Goal: Task Accomplishment & Management: Use online tool/utility

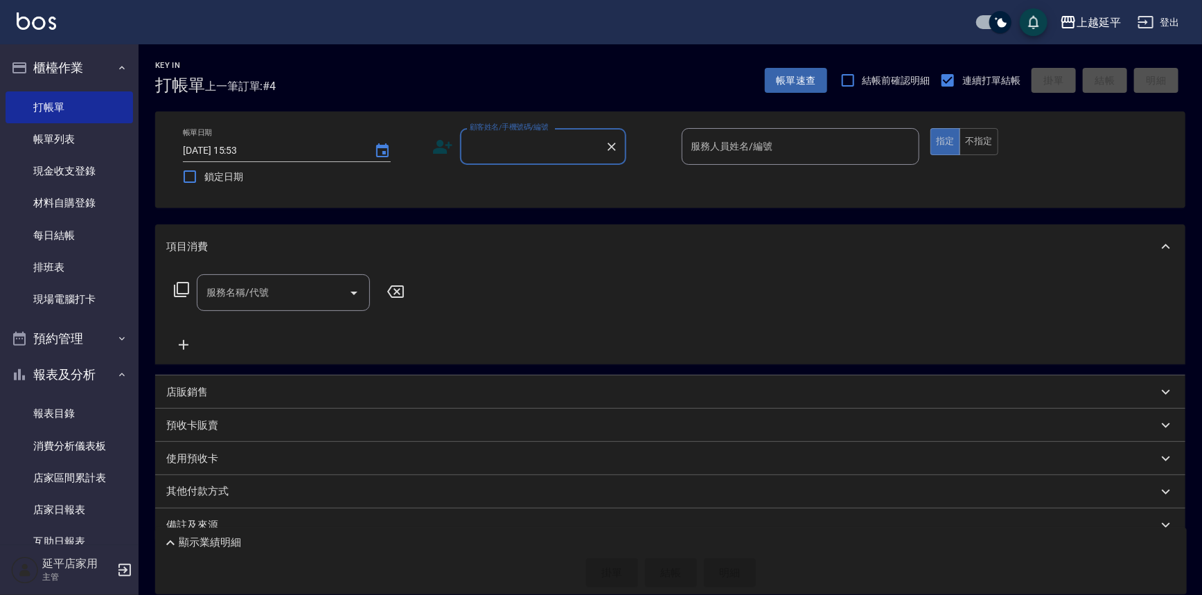
click at [525, 152] on input "顧客姓名/手機號碼/編號" at bounding box center [532, 146] width 133 height 24
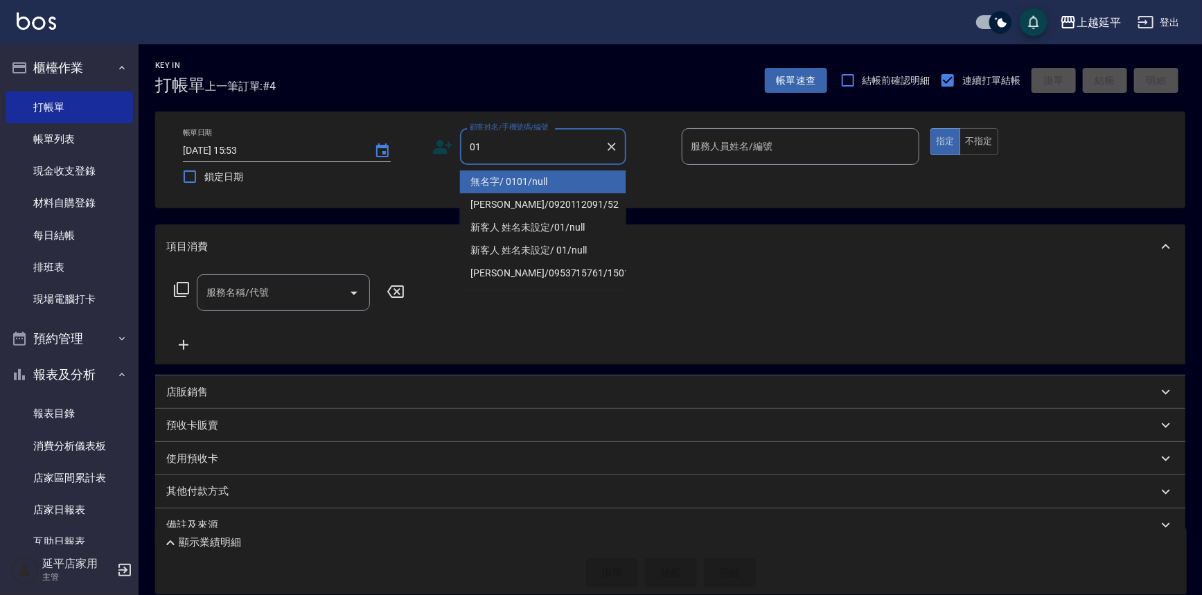
drag, startPoint x: 535, startPoint y: 185, endPoint x: 647, endPoint y: 164, distance: 114.2
click at [536, 182] on li "無名字/ 0101/null" at bounding box center [543, 181] width 166 height 23
type input "無名字/ 0101/null"
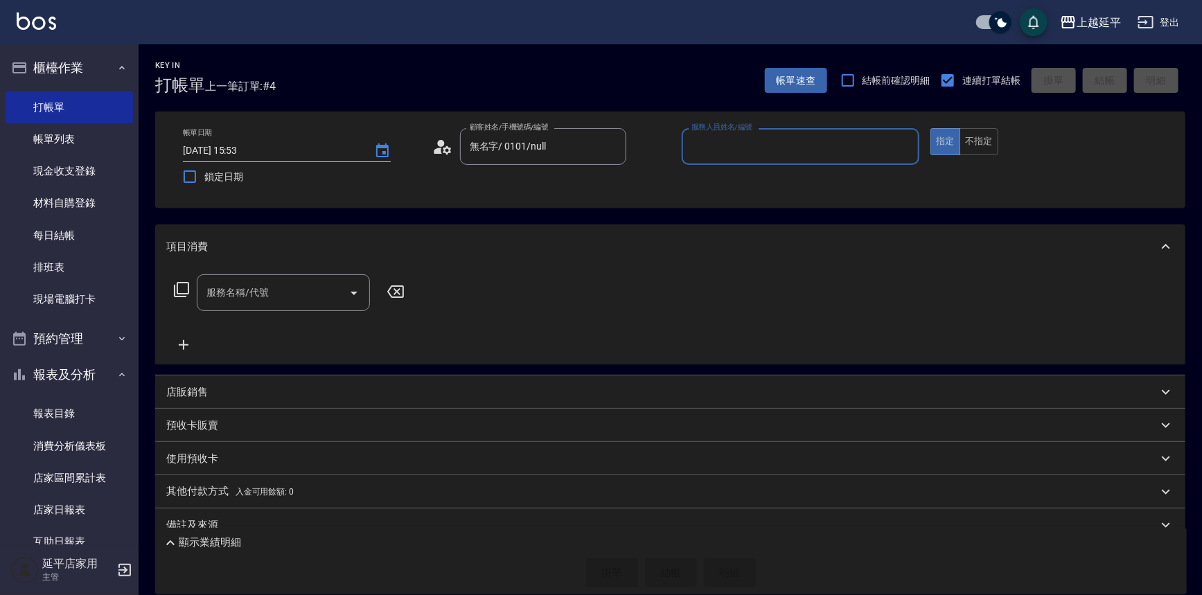
click at [753, 137] on input "服務人員姓名/編號" at bounding box center [801, 146] width 226 height 24
click at [728, 183] on div "[PERSON_NAME] -4" at bounding box center [801, 181] width 238 height 23
type input "[PERSON_NAME]-4"
click at [247, 312] on div "服務名稱/代號 服務名稱/代號" at bounding box center [289, 313] width 247 height 79
click at [250, 297] on div "服務名稱/代號 服務名稱/代號" at bounding box center [283, 292] width 173 height 37
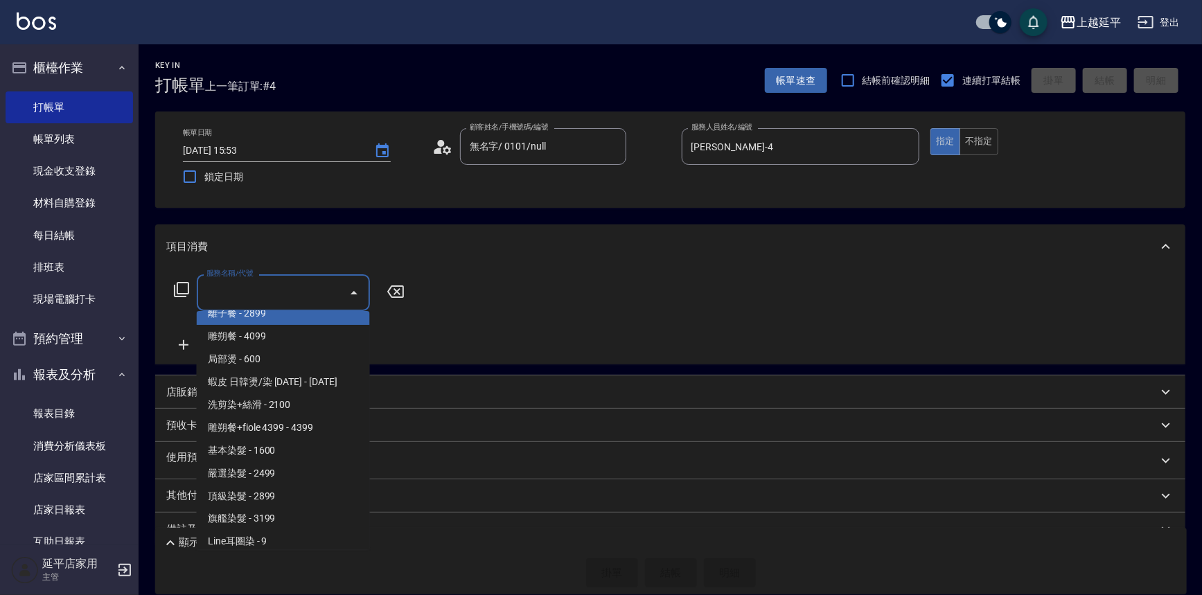
scroll to position [1134, 0]
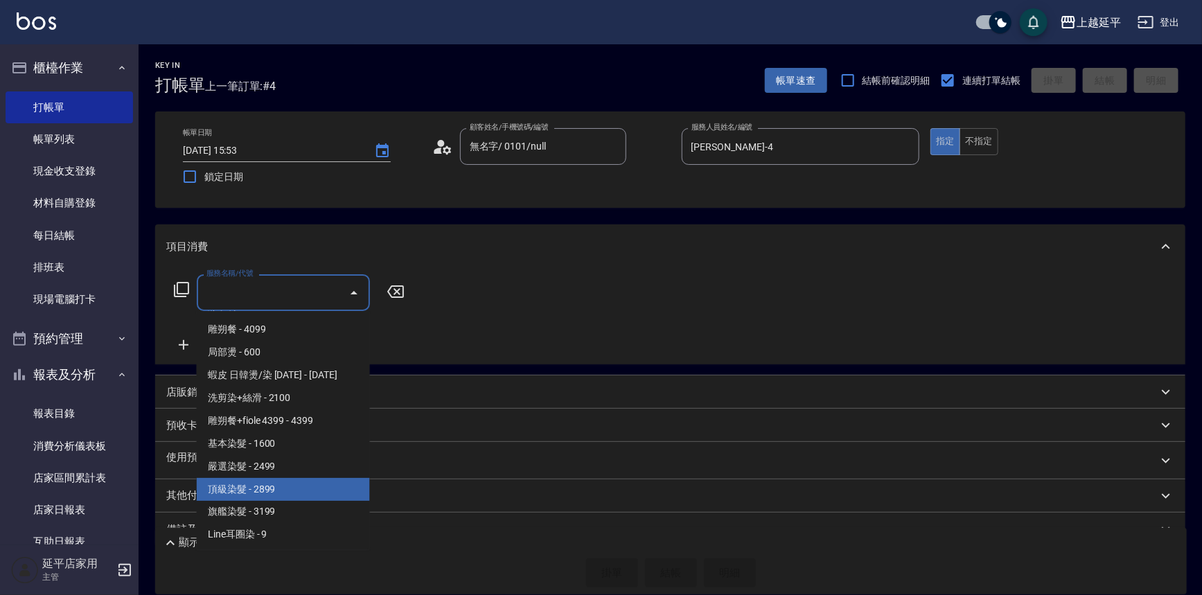
click at [280, 482] on span "頂級染髮 - 2899" at bounding box center [283, 489] width 173 height 23
type input "頂級染髮(403)"
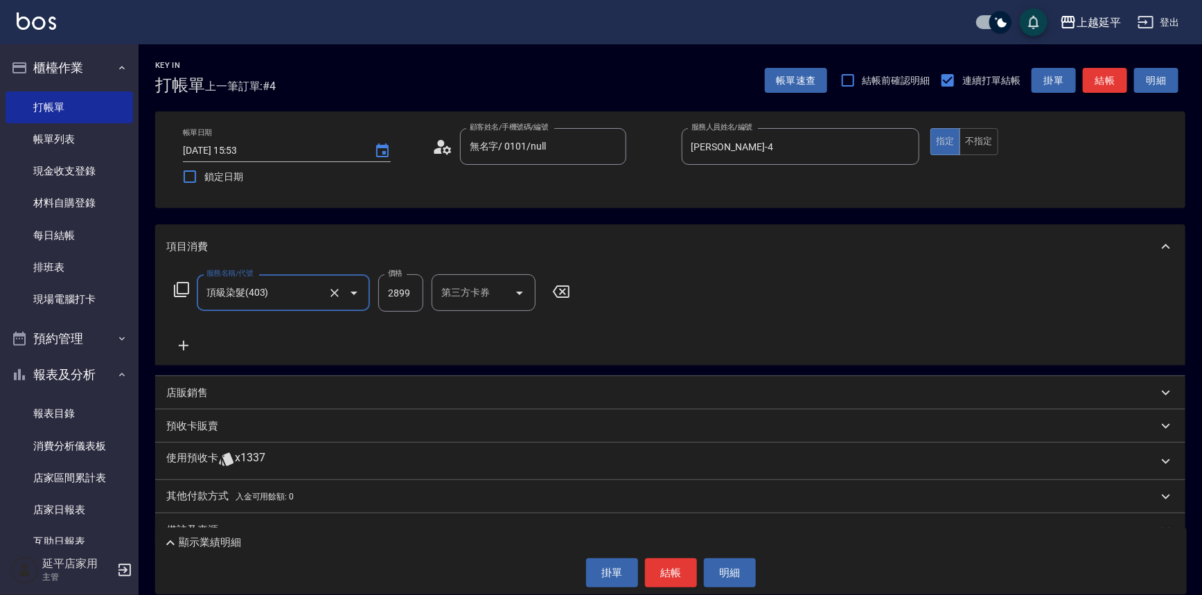
click at [1122, 77] on button "結帳" at bounding box center [1105, 81] width 44 height 26
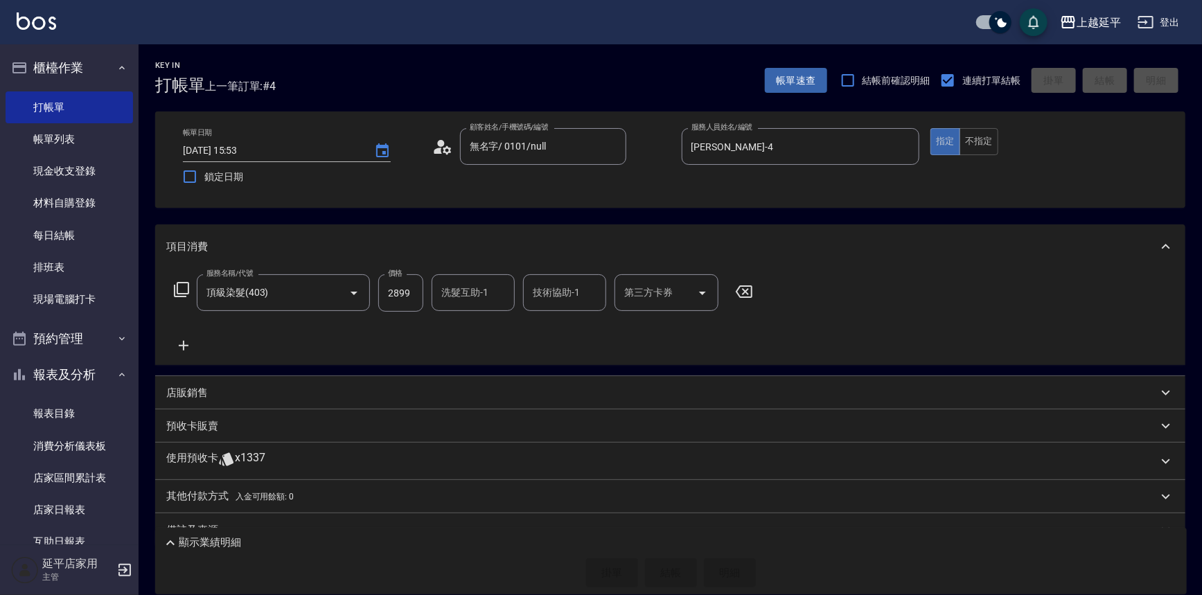
type input "[DATE] 17:09"
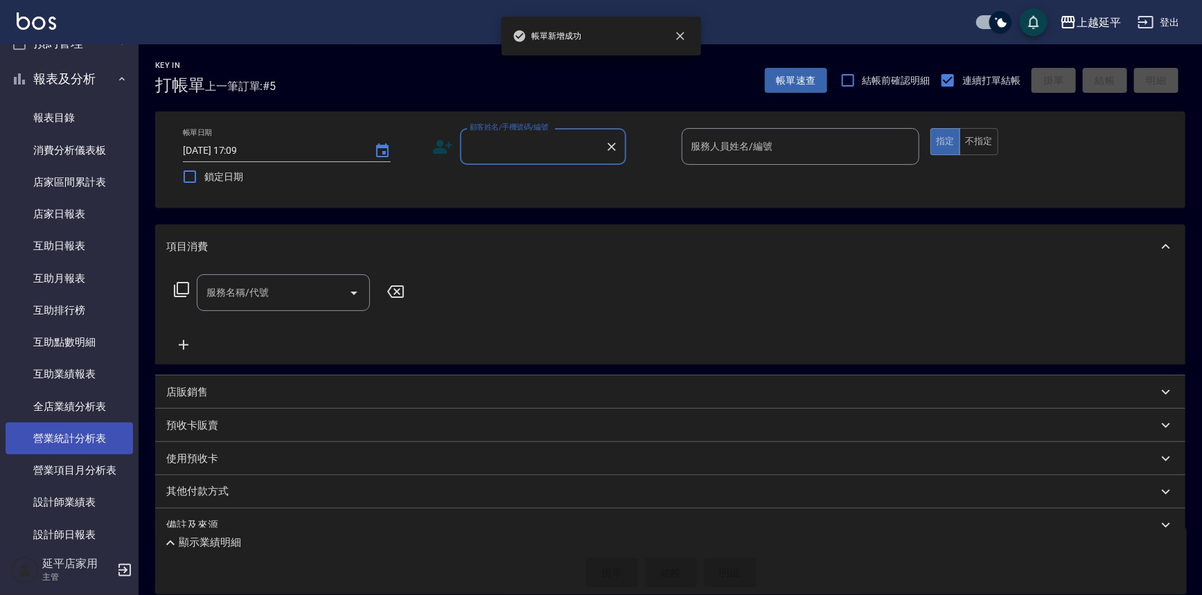
scroll to position [315, 0]
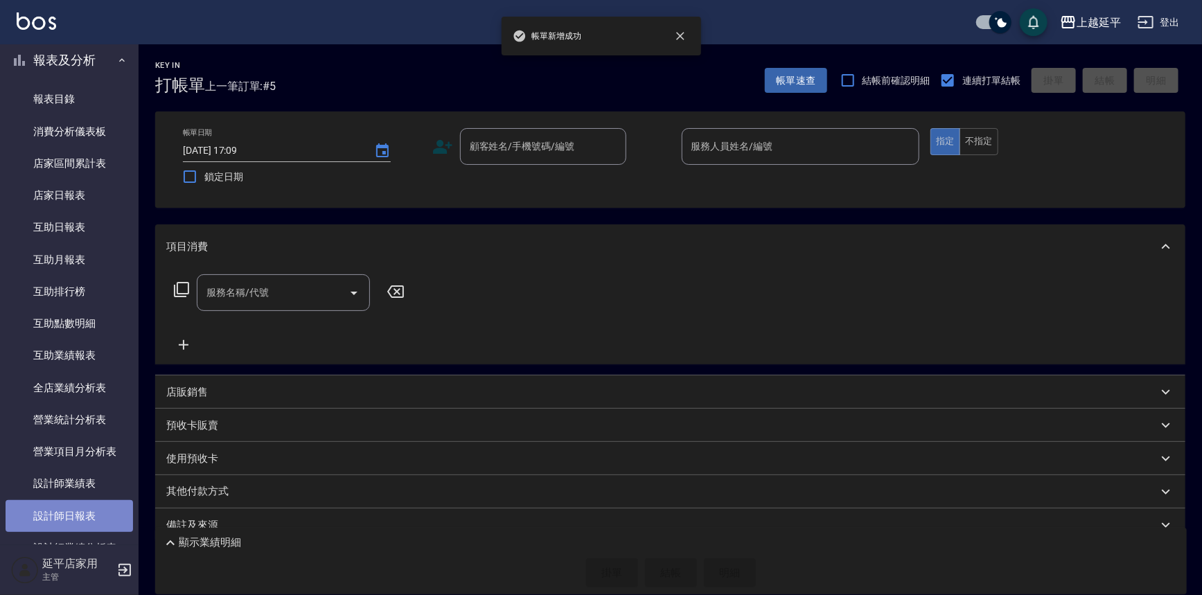
click at [87, 517] on link "設計師日報表" at bounding box center [70, 516] width 128 height 32
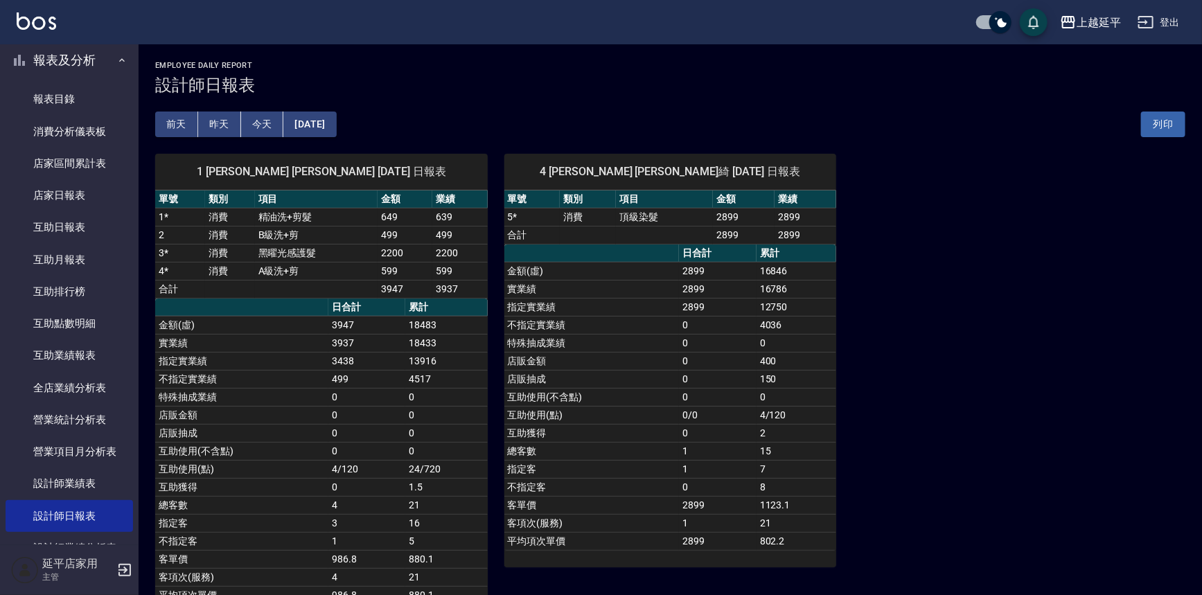
click at [488, 436] on div "4 [PERSON_NAME] [PERSON_NAME]綺 [DATE] 日報表 單號 類別 項目 金額 業績 5 * 消費 頂級染髮 2899 2899 …" at bounding box center [662, 379] width 349 height 484
click at [450, 434] on td "0" at bounding box center [446, 433] width 82 height 18
click at [471, 412] on td "0" at bounding box center [446, 415] width 82 height 18
click at [674, 409] on td "互助使用(點)" at bounding box center [592, 415] width 175 height 18
click at [590, 404] on td "互助使用(不含點)" at bounding box center [592, 397] width 175 height 18
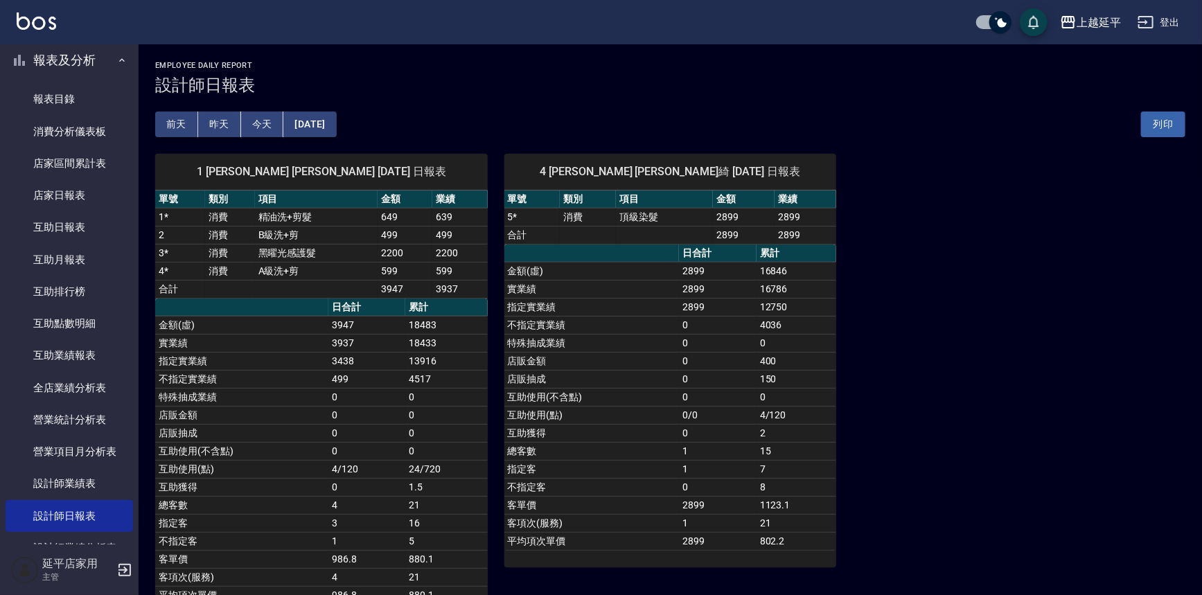
click at [584, 402] on td "互助使用(不含點)" at bounding box center [592, 397] width 175 height 18
click at [317, 120] on button "[DATE]" at bounding box center [309, 125] width 53 height 26
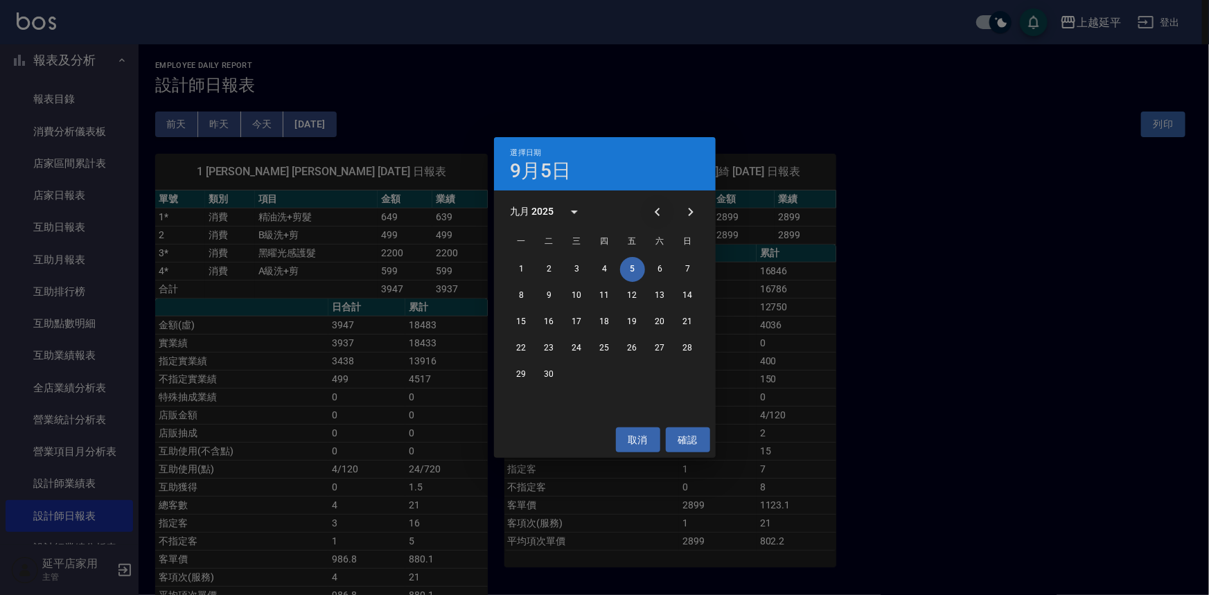
click at [663, 208] on icon "Previous month" at bounding box center [657, 212] width 17 height 17
click at [555, 294] on button "5" at bounding box center [549, 295] width 25 height 25
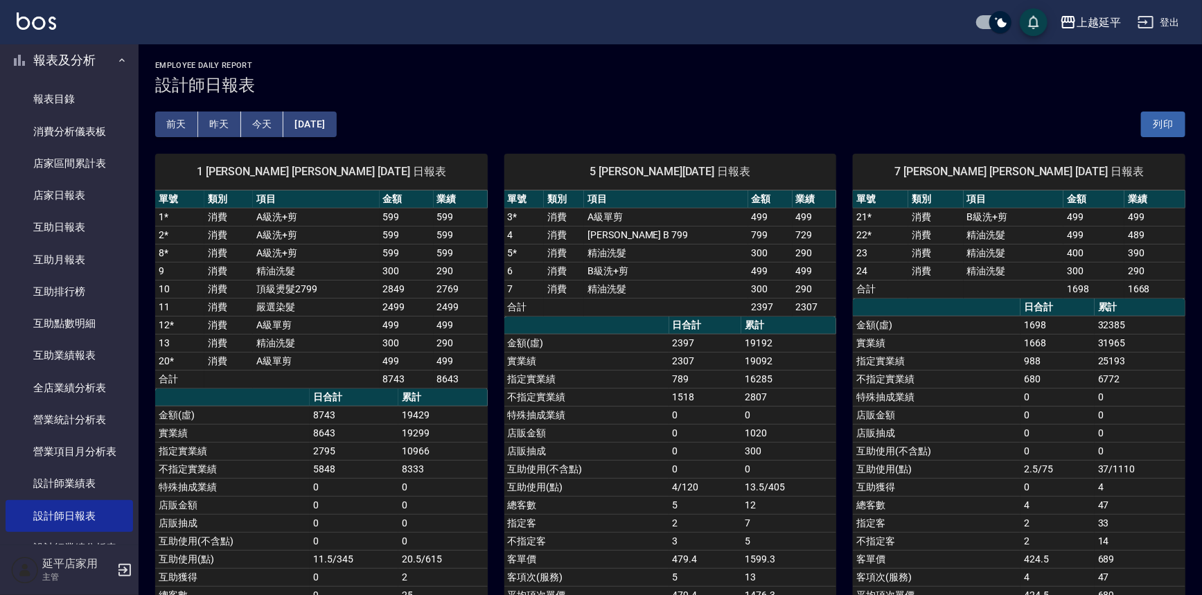
click at [322, 124] on button "[DATE]" at bounding box center [309, 125] width 53 height 26
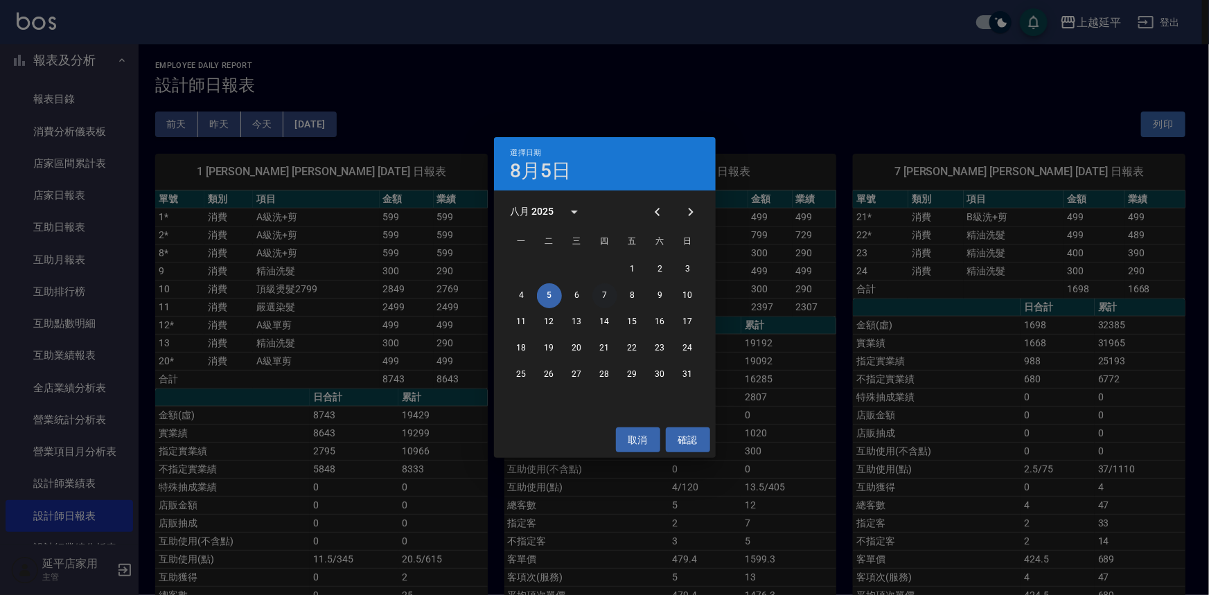
click at [602, 291] on button "7" at bounding box center [605, 295] width 25 height 25
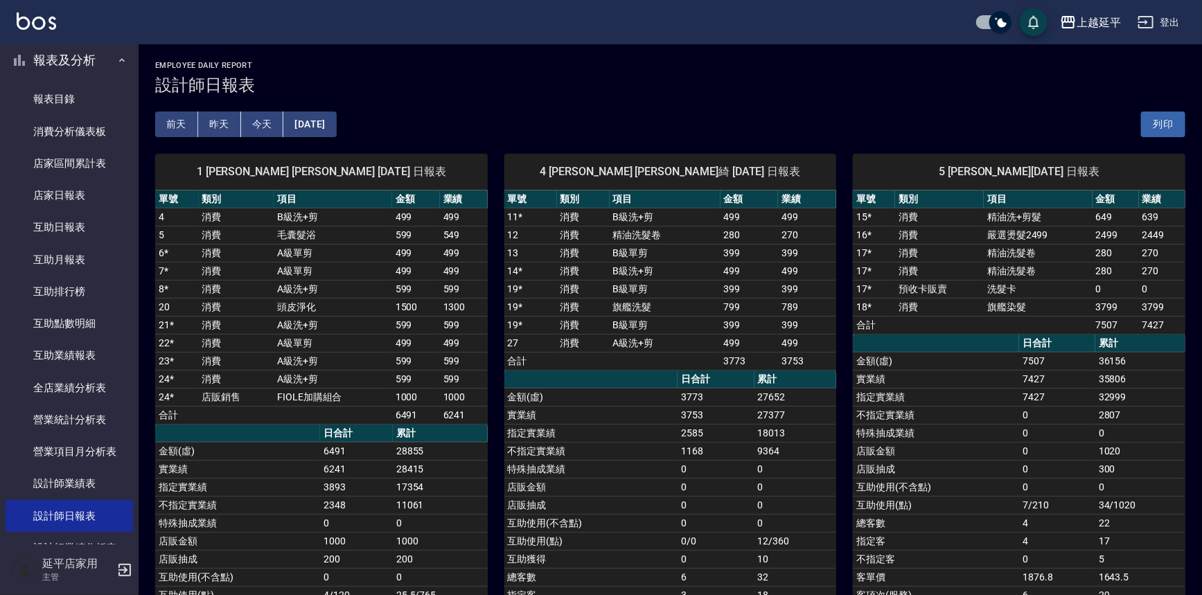
click at [323, 110] on div "[DATE] [DATE] [DATE] [DATE] 列印" at bounding box center [670, 124] width 1031 height 59
click at [335, 124] on button "[DATE]" at bounding box center [309, 125] width 53 height 26
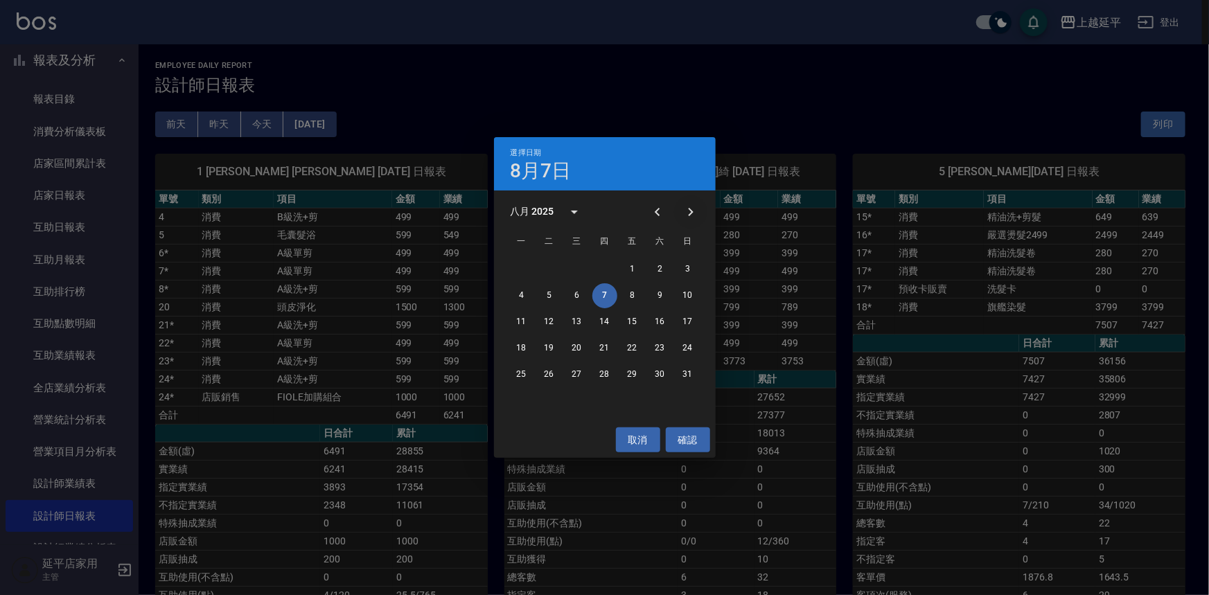
click at [686, 210] on icon "Next month" at bounding box center [691, 212] width 17 height 17
click at [642, 268] on button "5" at bounding box center [632, 269] width 25 height 25
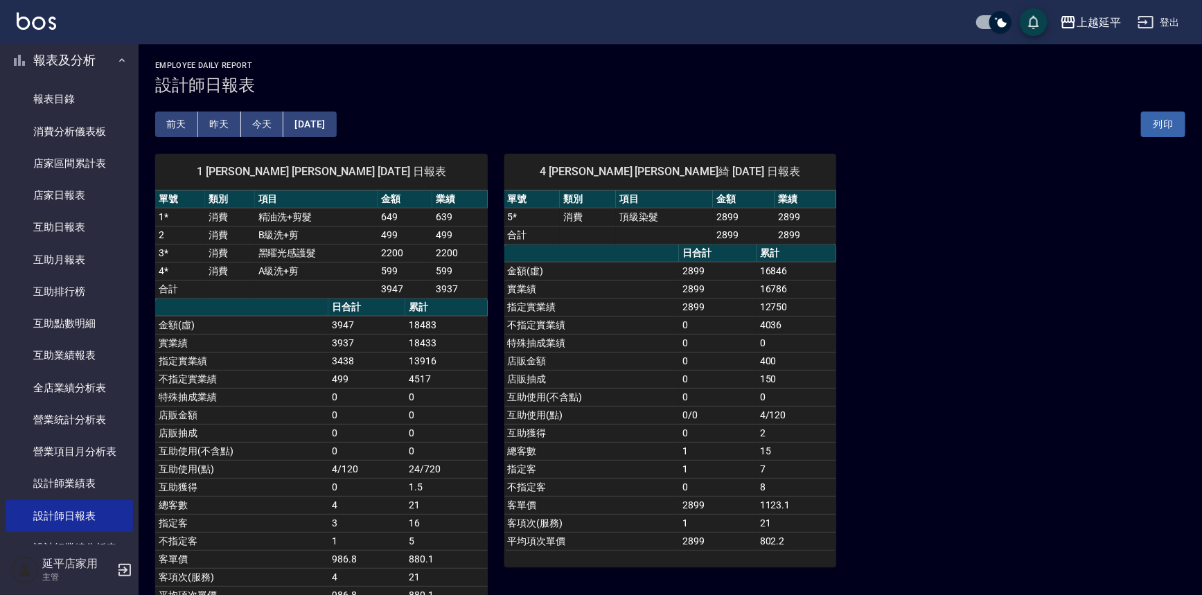
click at [334, 116] on button "[DATE]" at bounding box center [309, 125] width 53 height 26
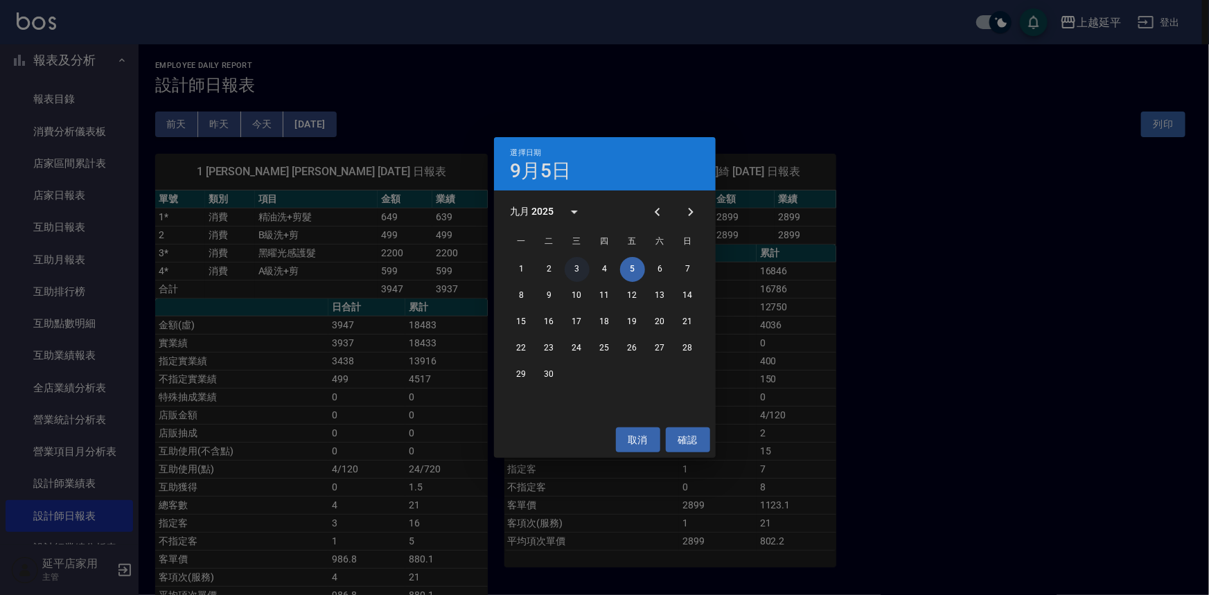
click at [572, 268] on button "3" at bounding box center [577, 269] width 25 height 25
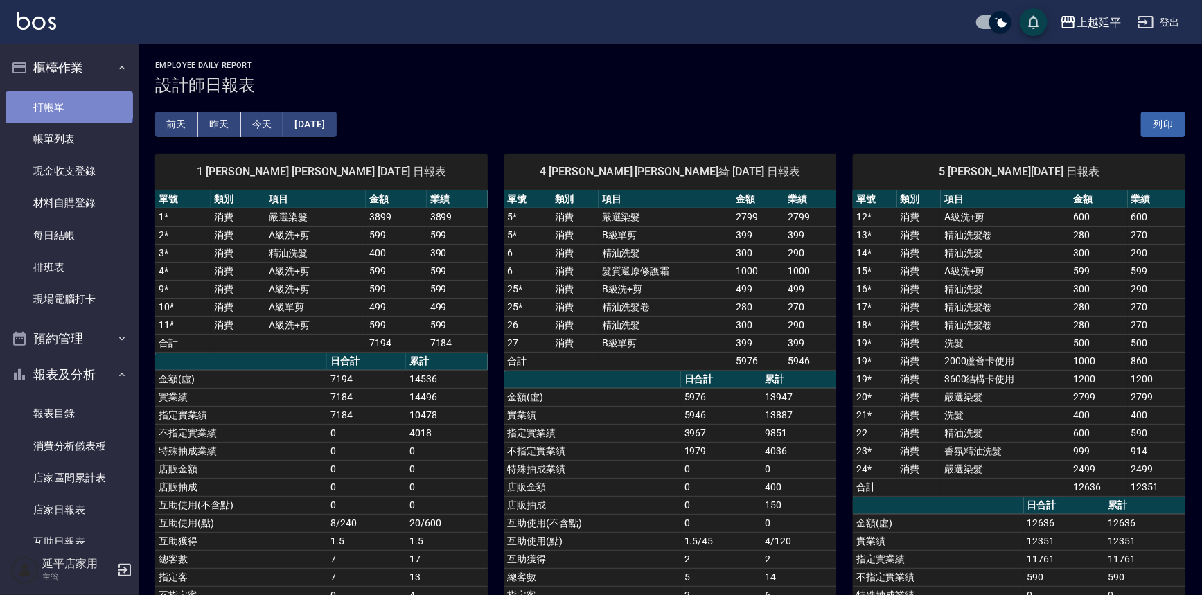
click at [68, 100] on link "打帳單" at bounding box center [70, 107] width 128 height 32
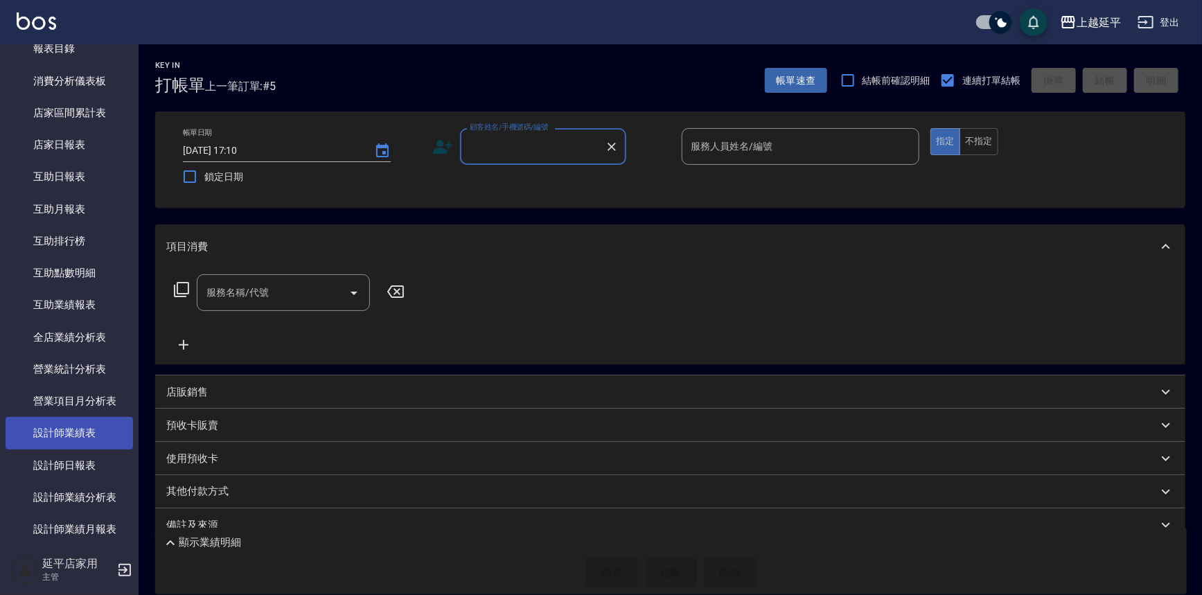
scroll to position [378, 0]
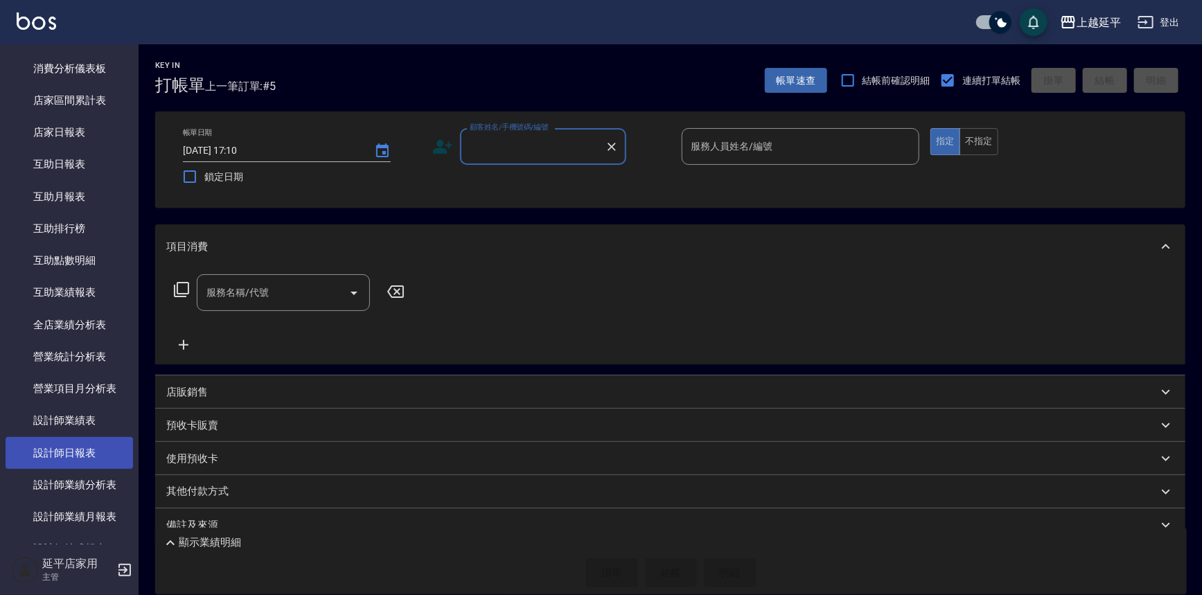
click at [93, 460] on link "設計師日報表" at bounding box center [70, 453] width 128 height 32
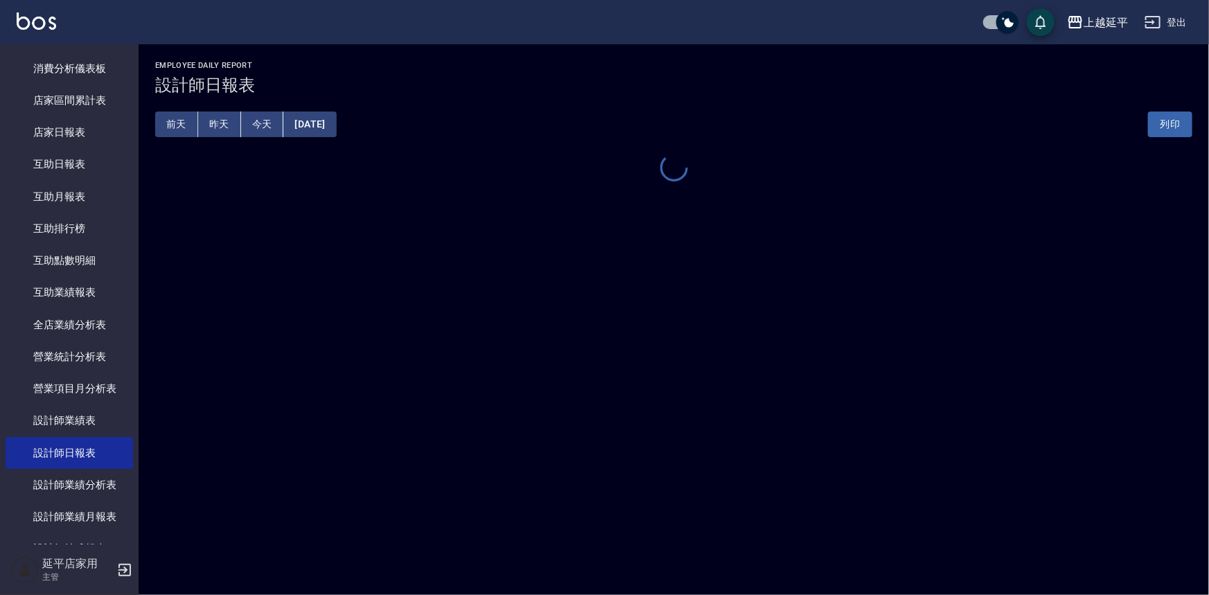
click at [336, 118] on button "[DATE]" at bounding box center [309, 125] width 53 height 26
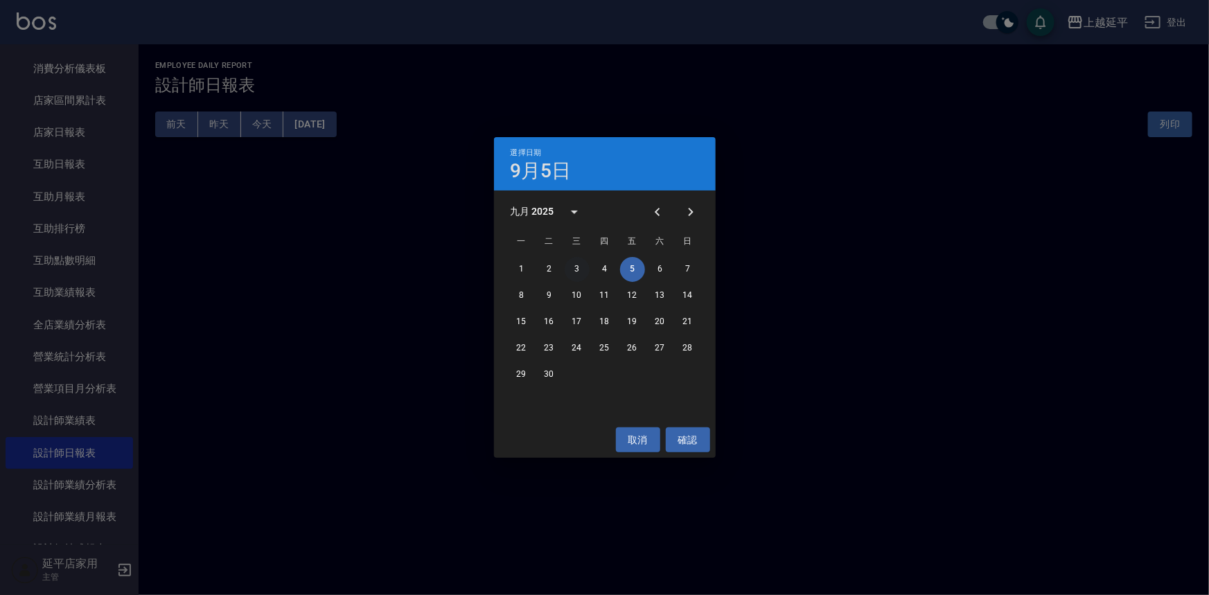
click at [576, 274] on button "3" at bounding box center [577, 269] width 25 height 25
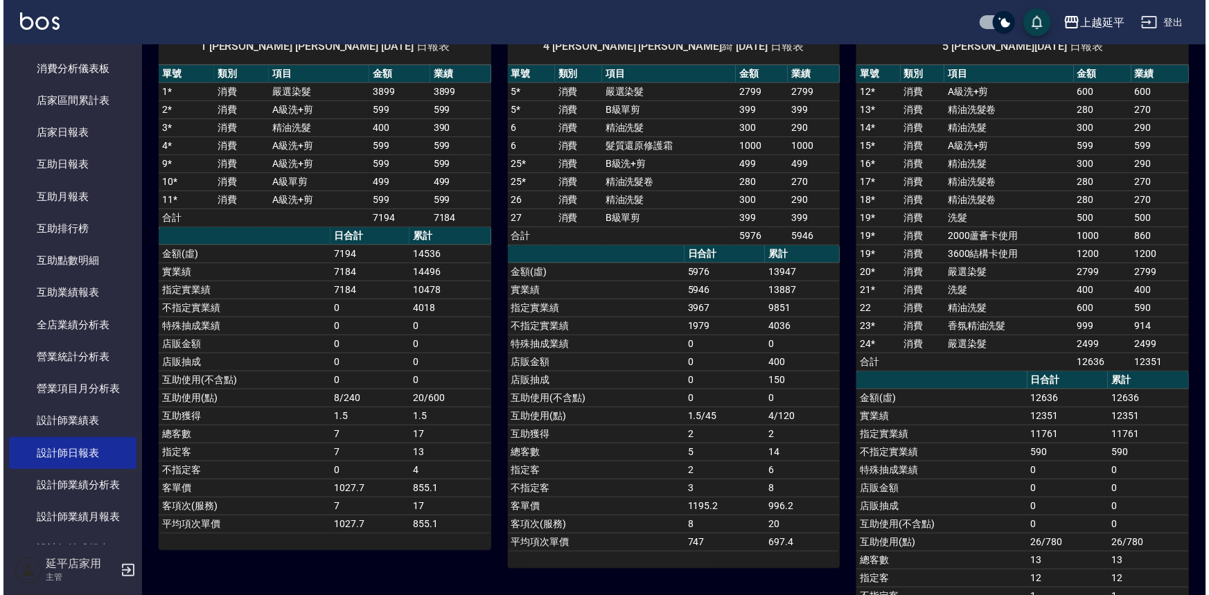
scroll to position [62, 0]
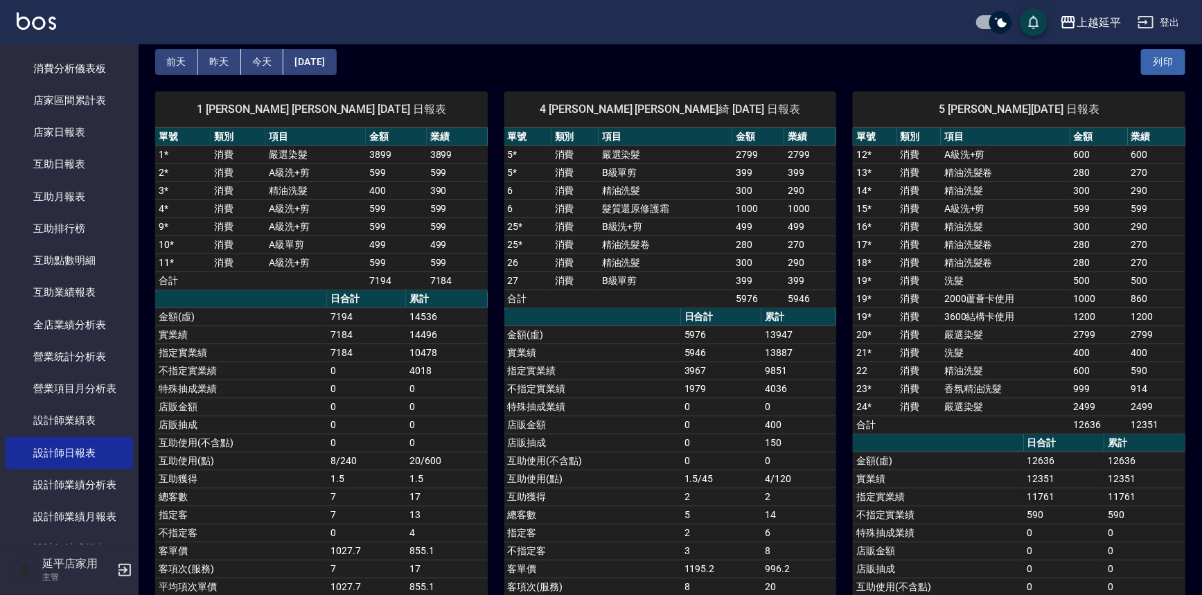
click at [336, 62] on button "[DATE]" at bounding box center [309, 62] width 53 height 26
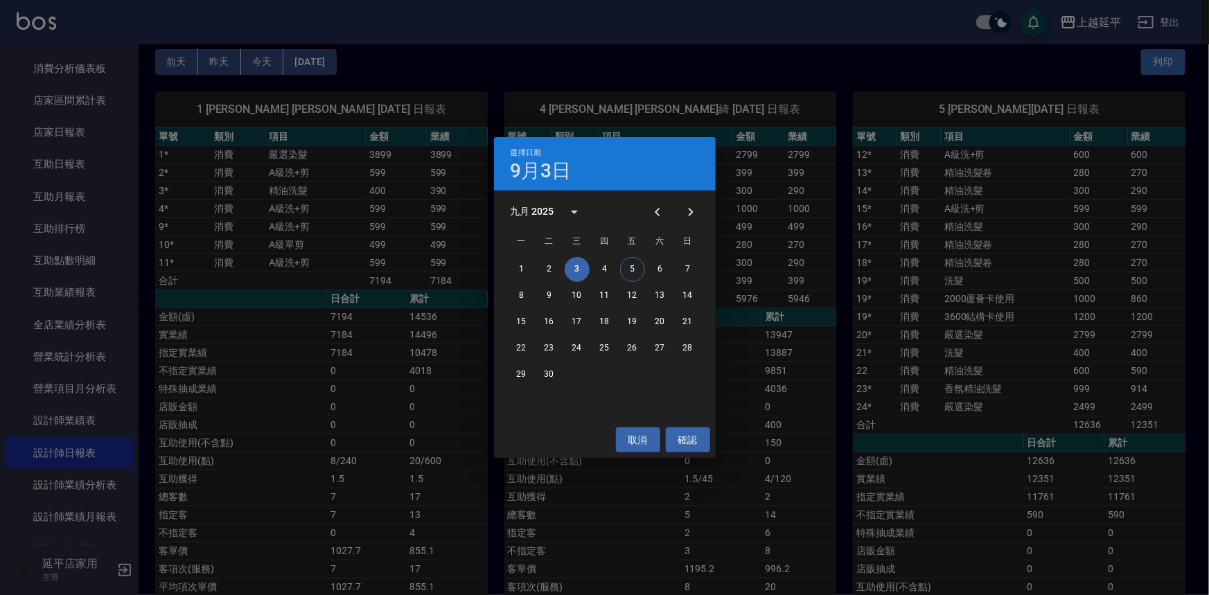
click at [638, 270] on button "5" at bounding box center [632, 269] width 25 height 25
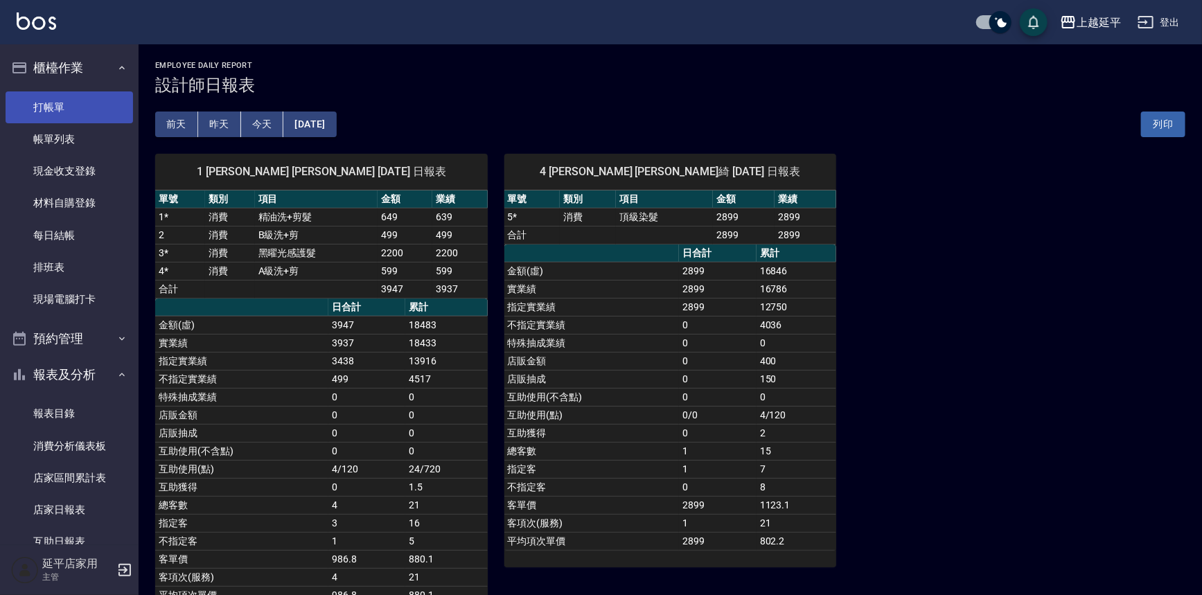
click at [55, 110] on link "打帳單" at bounding box center [70, 107] width 128 height 32
